Goal: Transaction & Acquisition: Purchase product/service

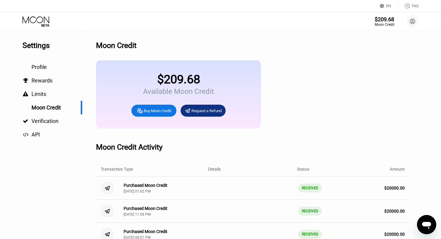
click at [146, 110] on div "Buy Moon Credit" at bounding box center [158, 110] width 28 height 5
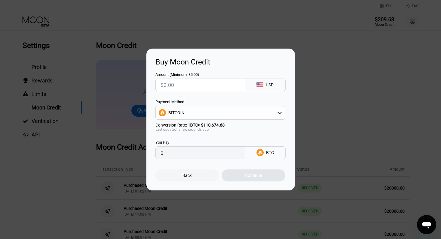
click at [206, 115] on div "BITCOIN" at bounding box center [220, 113] width 129 height 12
click at [180, 144] on span "USDT on TRON" at bounding box center [184, 142] width 28 height 5
type input "0.00"
click at [172, 86] on input "text" at bounding box center [201, 85] width 80 height 12
type input "$200"
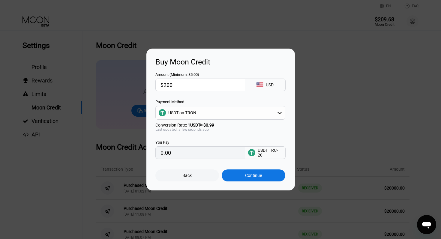
type input "202.02"
type input "$2000"
type input "2020.20"
type input "$20000"
type input "20202.02"
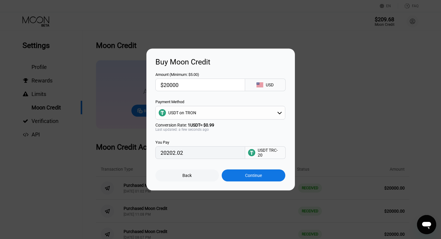
type input "$20000"
click at [260, 177] on div "Continue" at bounding box center [253, 175] width 17 height 5
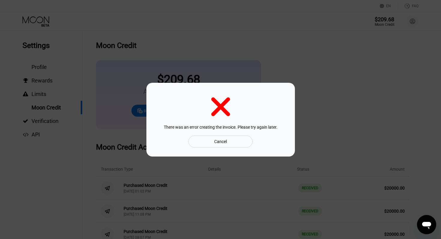
click at [220, 144] on div "Cancel" at bounding box center [220, 141] width 13 height 5
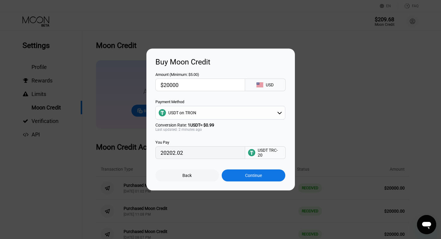
click at [245, 175] on div "Continue" at bounding box center [253, 175] width 17 height 5
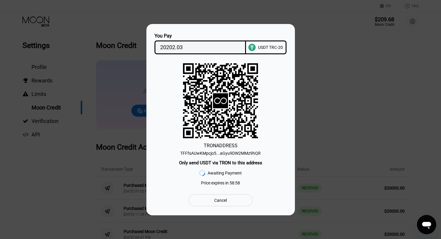
click at [237, 152] on div "TFFfsAUwKMpcjo5...aGyu9DW2MMz9hQR" at bounding box center [220, 153] width 80 height 5
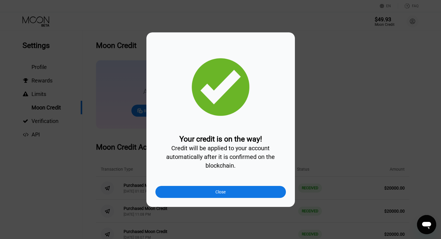
click at [216, 192] on div "Close" at bounding box center [221, 192] width 10 height 5
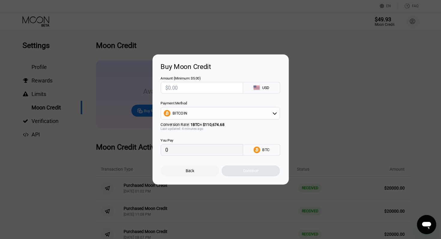
type input "0"
